Goal: Check status: Check status

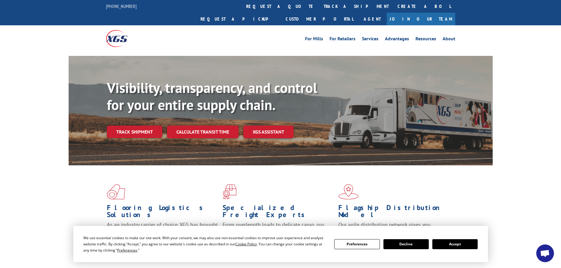
click at [130, 129] on div "Visibility, transparency, and control for your entire supply chain. Track shipm…" at bounding box center [300, 121] width 386 height 82
click at [131, 126] on link "Track shipment" at bounding box center [134, 132] width 55 height 12
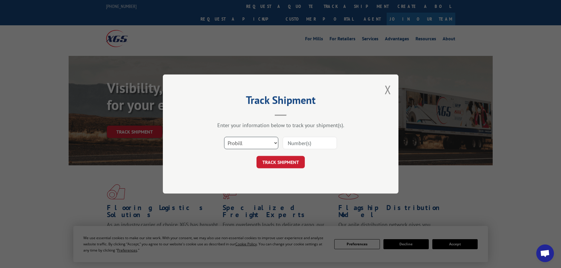
click at [274, 143] on select "Select category... Probill BOL PO" at bounding box center [251, 143] width 54 height 12
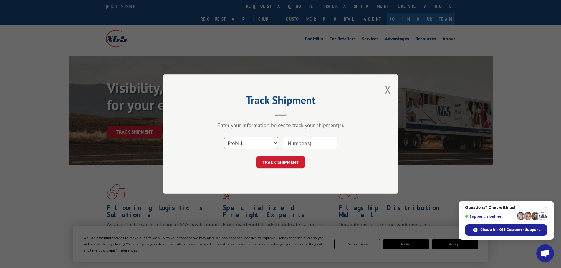
select select "po"
click at [224, 137] on select "Select category... Probill BOL PO" at bounding box center [251, 143] width 54 height 12
click at [309, 143] on input at bounding box center [310, 143] width 54 height 12
type input "03520514"
click button "TRACK SHIPMENT" at bounding box center [281, 162] width 48 height 12
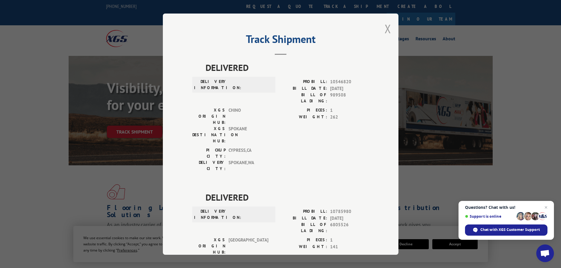
click at [386, 29] on button "Close modal" at bounding box center [388, 29] width 6 height 16
